Goal: Task Accomplishment & Management: Use online tool/utility

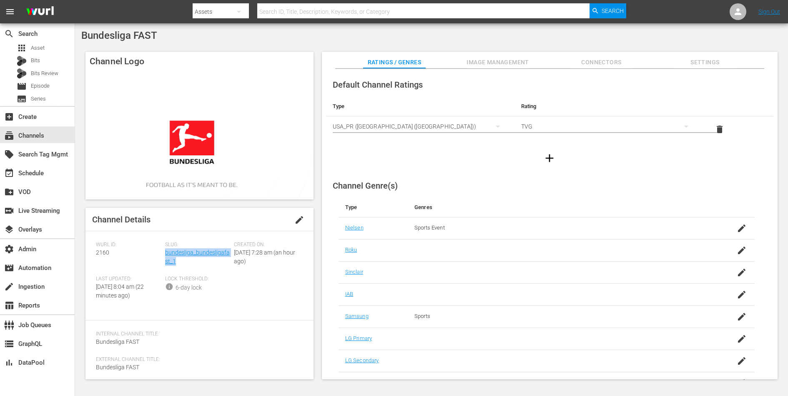
scroll to position [8, 0]
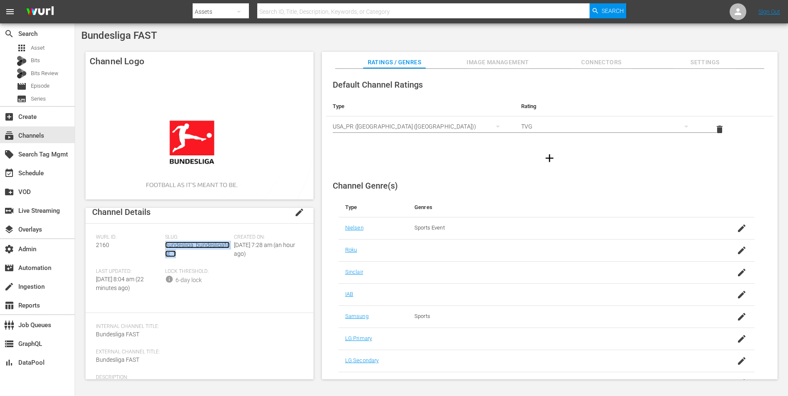
click at [171, 246] on link "bundesliga_bundesligafast_1" at bounding box center [197, 248] width 65 height 15
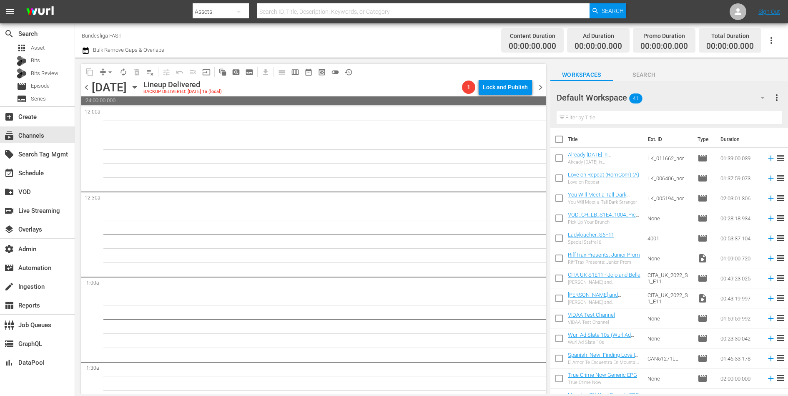
click at [319, 73] on span "preview_outlined" at bounding box center [322, 72] width 8 height 8
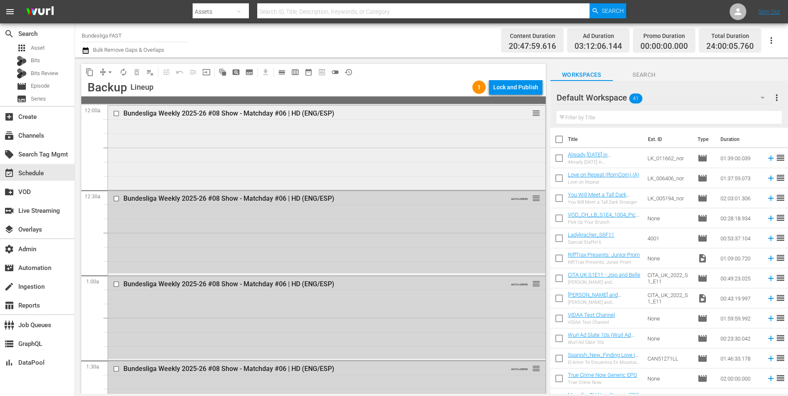
click at [222, 153] on div "Bundesliga Weekly 2025-26 #08 Show - Matchday #06 | HD (ENG/ESP) reorder" at bounding box center [326, 147] width 437 height 83
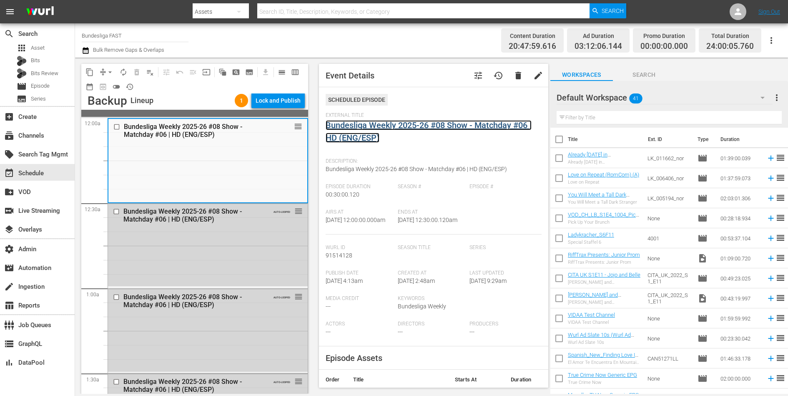
click at [355, 128] on link "Bundesliga Weekly 2025-26 #08 Show - Matchday #06 | HD (ENG/ESP)" at bounding box center [429, 131] width 206 height 23
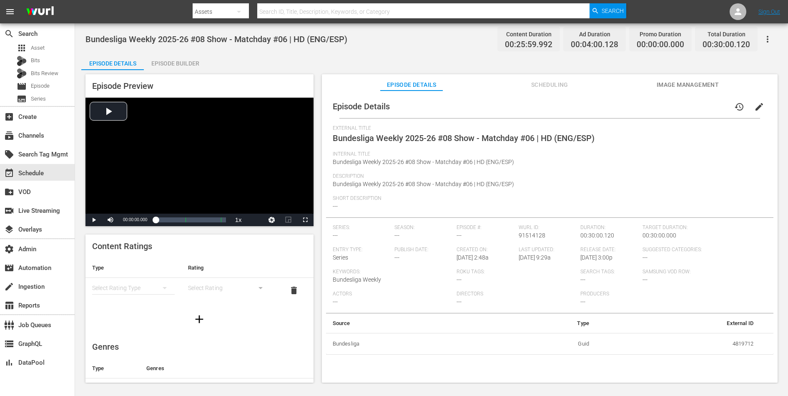
click at [184, 66] on div "Episode Builder" at bounding box center [175, 63] width 63 height 20
